Goal: Information Seeking & Learning: Check status

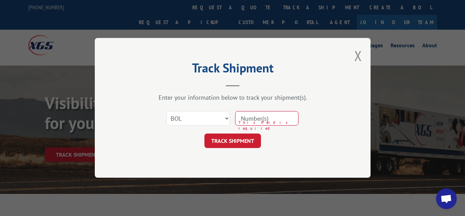
select select "bol"
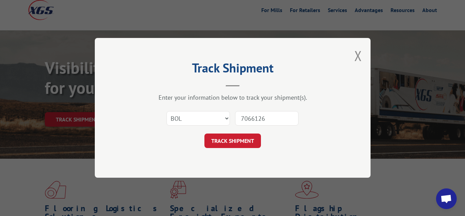
type input "7066126"
click button "TRACK SHIPMENT" at bounding box center [232, 141] width 57 height 14
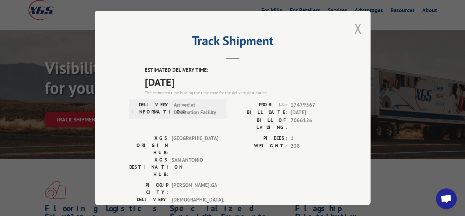
click at [354, 27] on button "Close modal" at bounding box center [358, 28] width 8 height 18
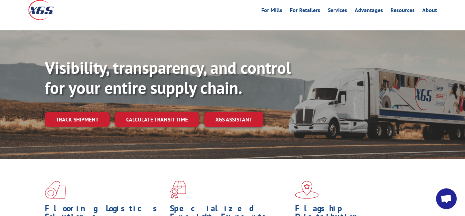
click at [85, 112] on link "Track shipment" at bounding box center [77, 119] width 65 height 14
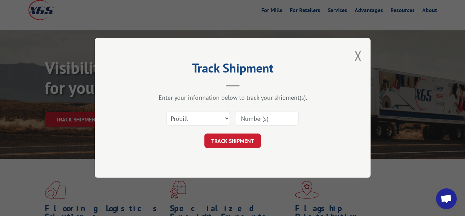
scroll to position [0, 0]
click at [166, 111] on select "Select category... Probill BOL PO" at bounding box center [197, 118] width 63 height 14
select select "bol"
click option "BOL" at bounding box center [0, 0] width 0 height 0
click at [252, 114] on input at bounding box center [266, 118] width 63 height 14
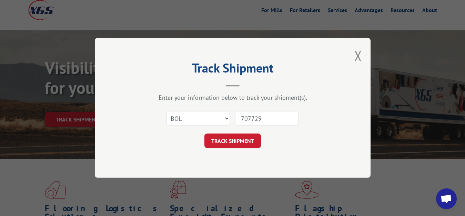
type input "7077299"
click button "TRACK SHIPMENT" at bounding box center [232, 141] width 57 height 14
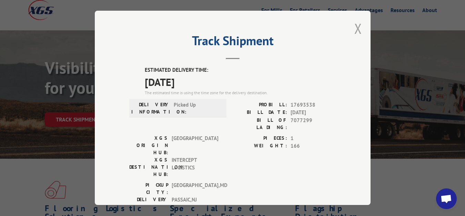
click at [354, 27] on button "Close modal" at bounding box center [358, 28] width 8 height 18
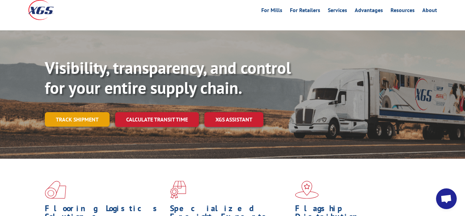
click at [65, 112] on link "Track shipment" at bounding box center [77, 119] width 65 height 14
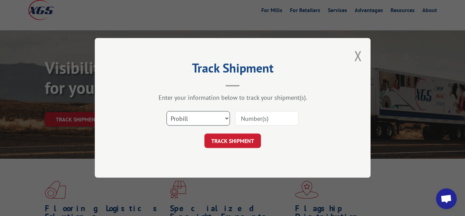
click at [166, 111] on select "Select category... Probill BOL PO" at bounding box center [197, 118] width 63 height 14
select select "bol"
click option "BOL" at bounding box center [0, 0] width 0 height 0
drag, startPoint x: 252, startPoint y: 121, endPoint x: 254, endPoint y: 92, distance: 29.4
click at [252, 121] on input at bounding box center [266, 118] width 63 height 14
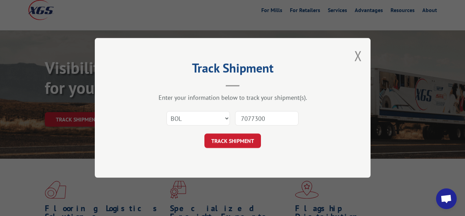
type input "7077300"
click button "TRACK SHIPMENT" at bounding box center [232, 141] width 57 height 14
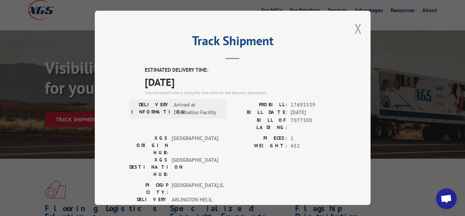
click at [354, 28] on button "Close modal" at bounding box center [358, 28] width 8 height 18
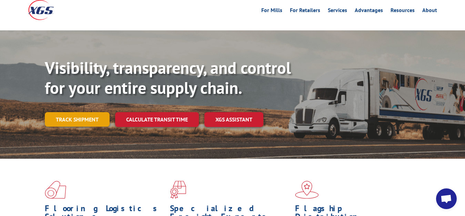
click at [66, 112] on link "Track shipment" at bounding box center [77, 119] width 65 height 14
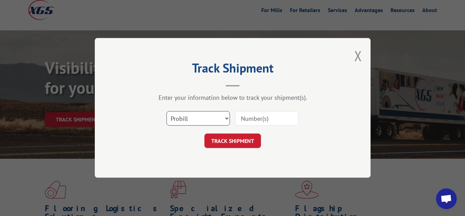
click at [166, 111] on select "Select category... Probill BOL PO" at bounding box center [197, 118] width 63 height 14
select select "bol"
click option "BOL" at bounding box center [0, 0] width 0 height 0
drag, startPoint x: 237, startPoint y: 122, endPoint x: 247, endPoint y: 77, distance: 46.2
click at [237, 121] on input at bounding box center [266, 118] width 63 height 14
